Goal: Information Seeking & Learning: Compare options

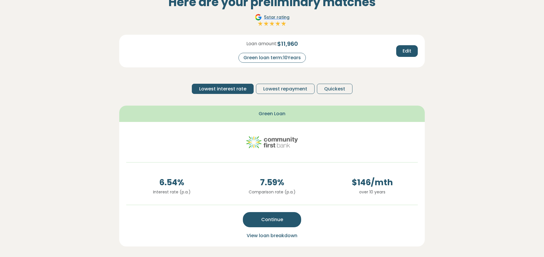
scroll to position [46, 0]
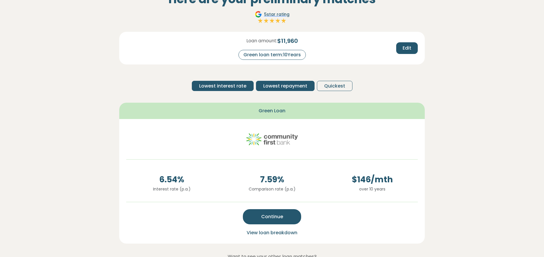
click at [285, 90] on button "Lowest repayment" at bounding box center [285, 86] width 59 height 10
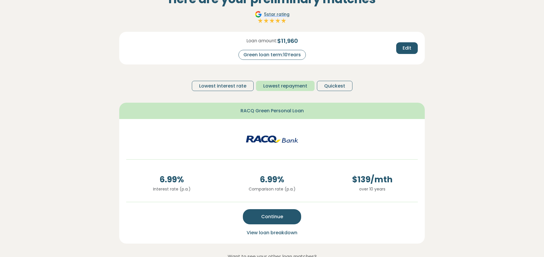
scroll to position [48, 0]
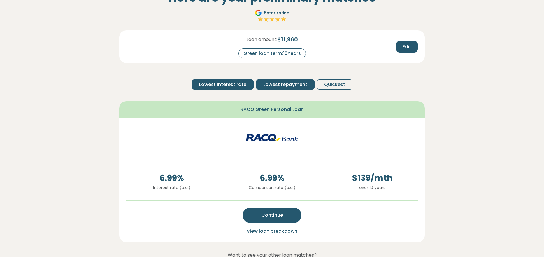
click at [240, 86] on span "Lowest interest rate" at bounding box center [222, 84] width 47 height 7
click at [279, 86] on span "Lowest repayment" at bounding box center [285, 84] width 44 height 7
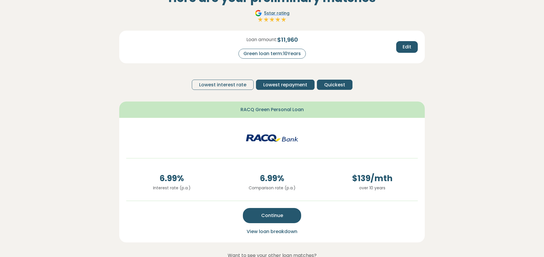
click at [327, 83] on span "Quickest" at bounding box center [334, 84] width 21 height 7
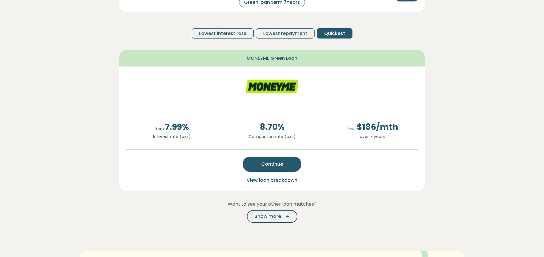
scroll to position [102, 0]
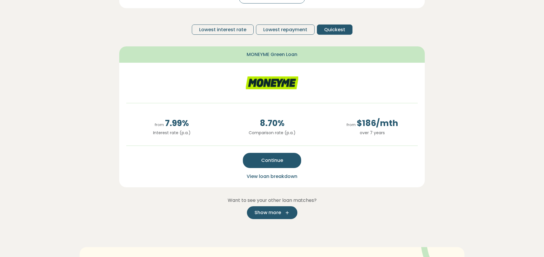
click at [264, 212] on span "Show more" at bounding box center [267, 212] width 27 height 7
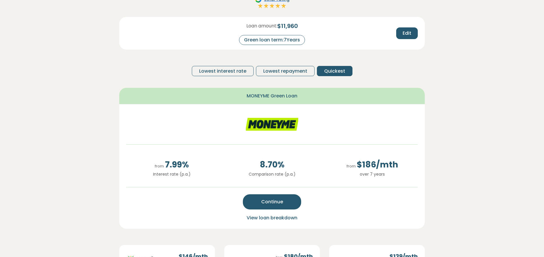
scroll to position [47, 0]
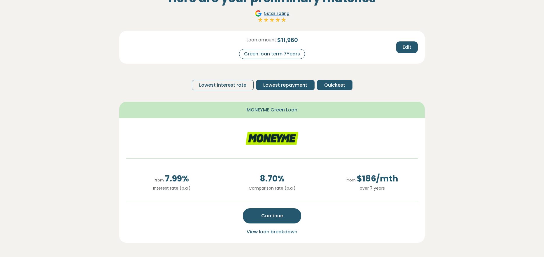
click at [271, 81] on button "Lowest repayment" at bounding box center [285, 85] width 59 height 10
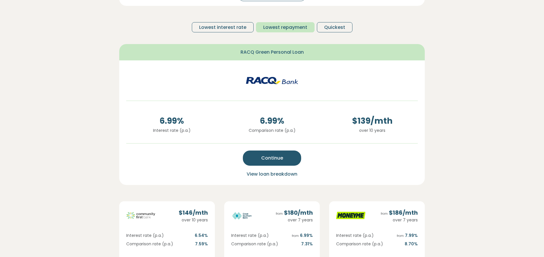
scroll to position [46, 0]
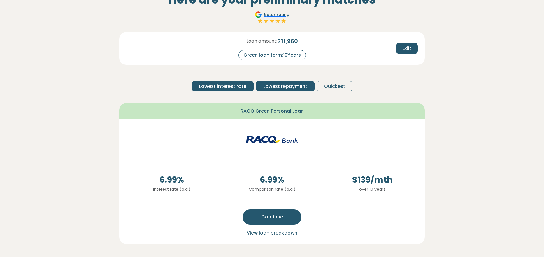
click at [234, 86] on span "Lowest interest rate" at bounding box center [222, 86] width 47 height 7
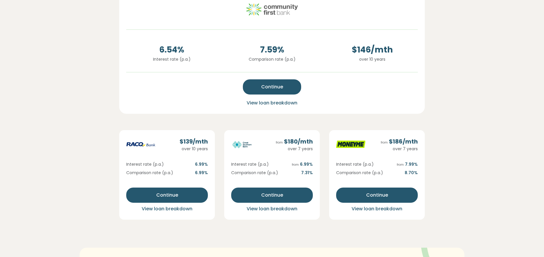
scroll to position [0, 0]
